Goal: Task Accomplishment & Management: Manage account settings

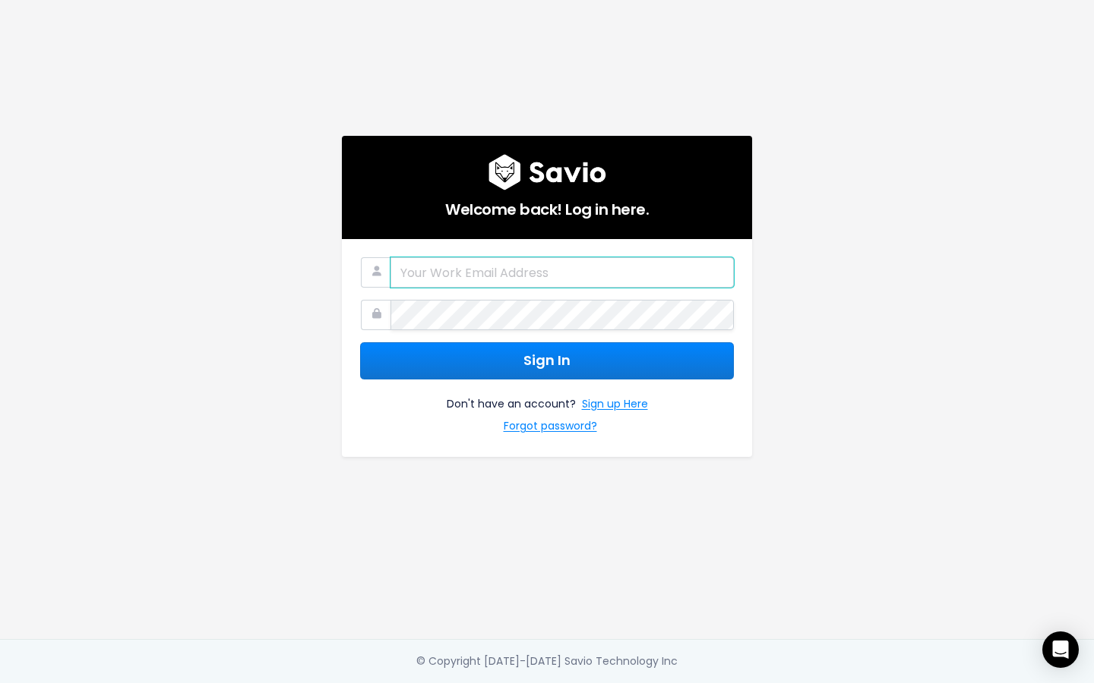
click at [636, 274] on input "email" at bounding box center [561, 272] width 343 height 30
type input "[PERSON_NAME][EMAIL_ADDRESS][DOMAIN_NAME]"
